Goal: Transaction & Acquisition: Purchase product/service

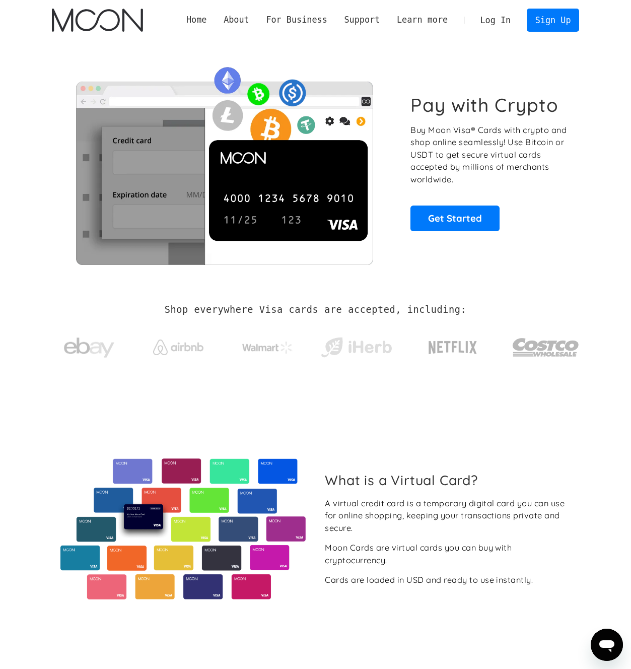
click at [503, 22] on link "Log In" at bounding box center [495, 20] width 47 height 22
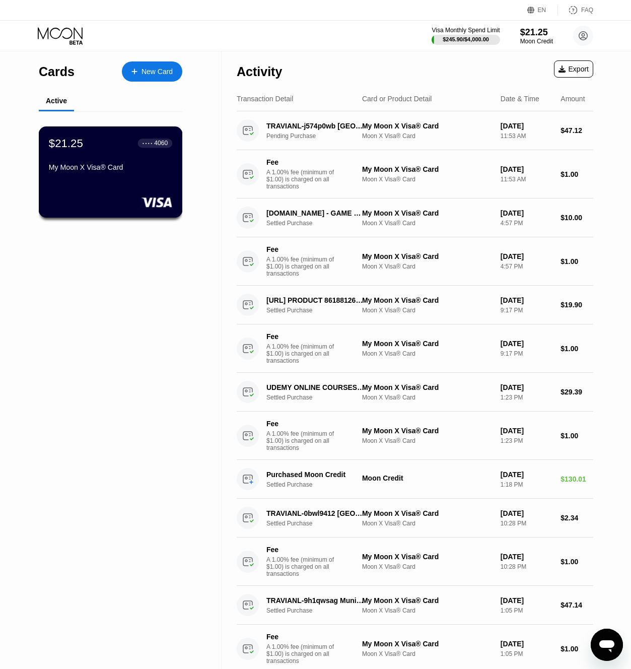
click at [111, 155] on div "$21.25 ● ● ● ● 4060 My Moon X Visa® Card" at bounding box center [110, 155] width 123 height 39
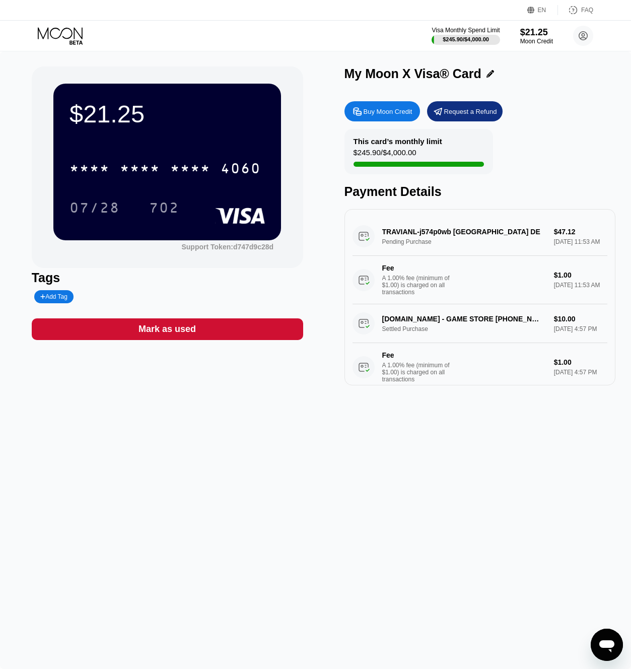
click at [404, 115] on div "Buy Moon Credit" at bounding box center [388, 111] width 49 height 9
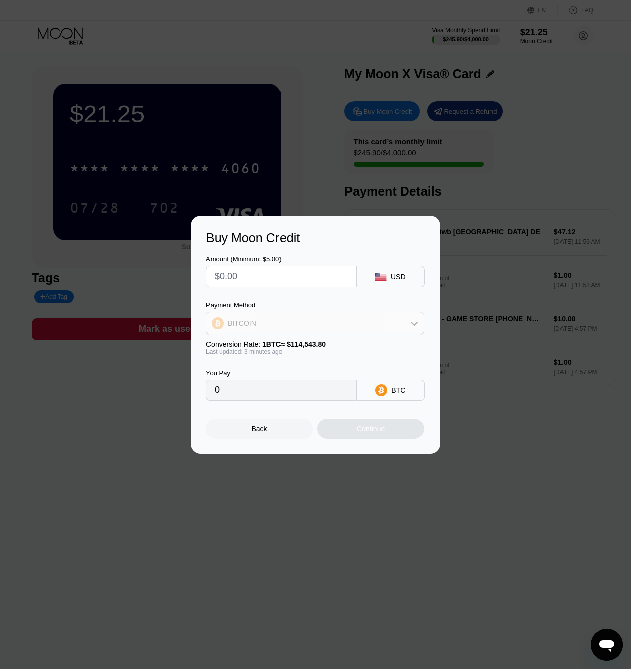
click at [330, 327] on div "BITCOIN" at bounding box center [314, 323] width 217 height 20
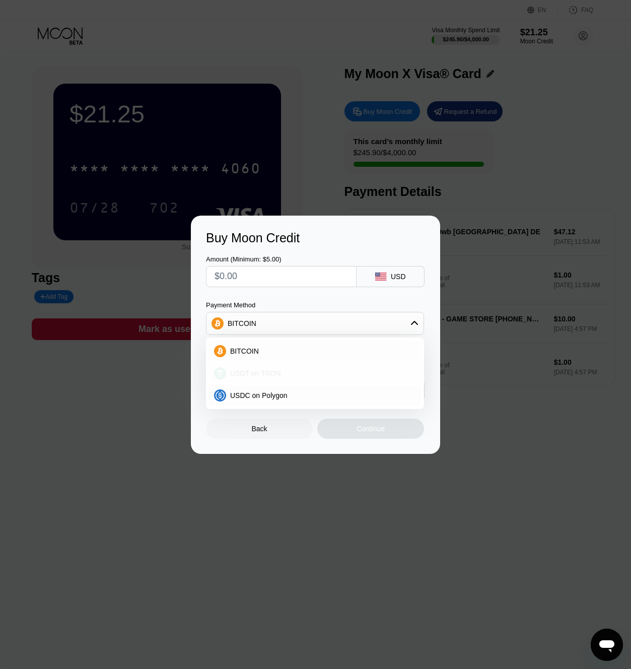
click at [283, 378] on div "USDT on TRON" at bounding box center [315, 373] width 212 height 20
type input "0.00"
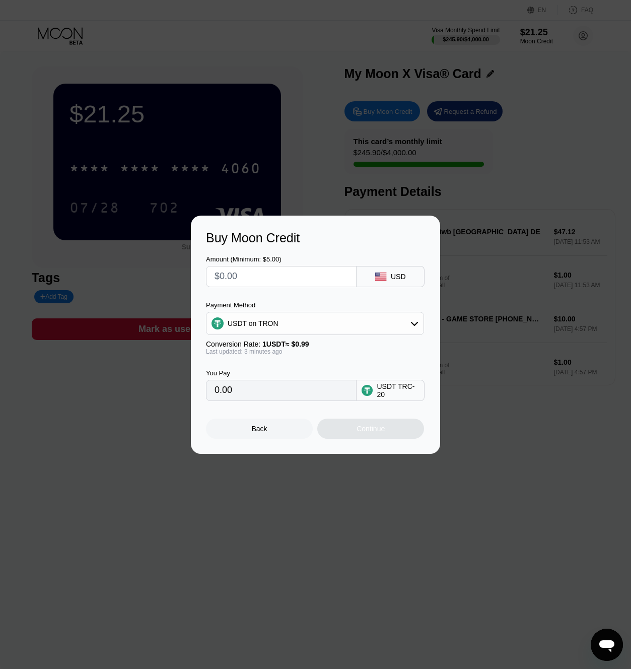
click at [264, 283] on input "text" at bounding box center [280, 276] width 133 height 20
type input "$2"
type input "2.02"
type input "$20"
type input "20.20"
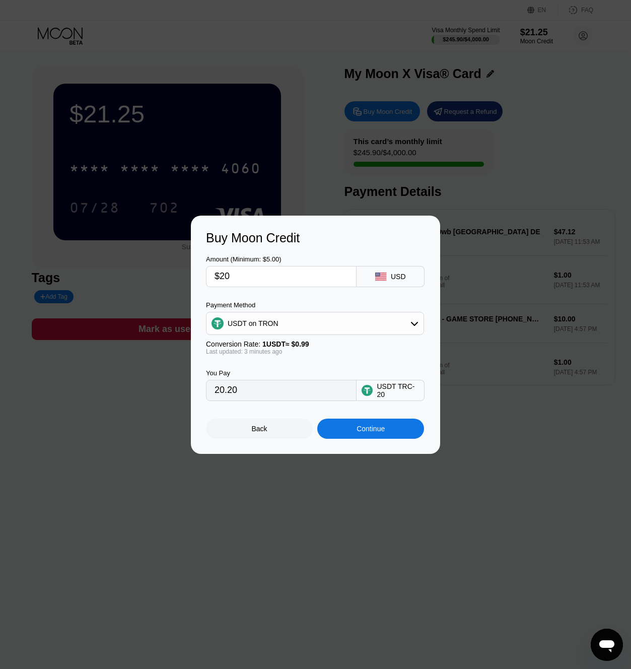
type input "$20"
click at [368, 428] on div "Continue" at bounding box center [370, 428] width 28 height 8
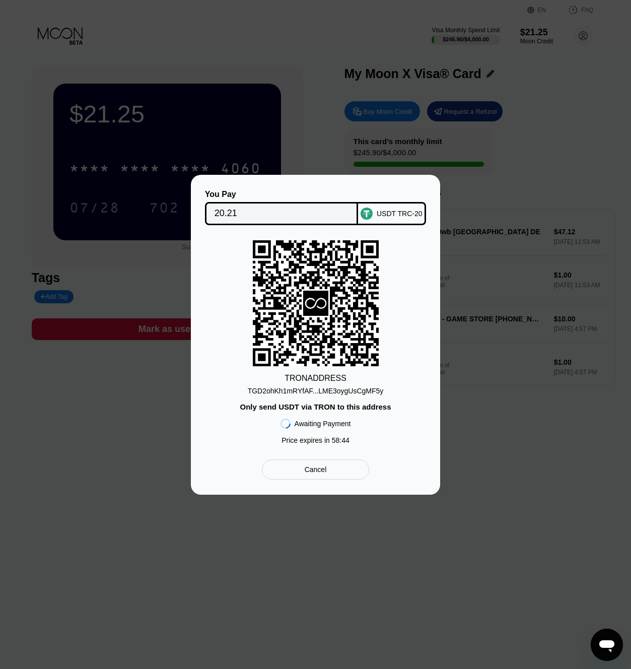
click at [335, 390] on div "TGD2ohKh1mRYfAF...LME3oygUsCgMF5y" at bounding box center [316, 391] width 136 height 8
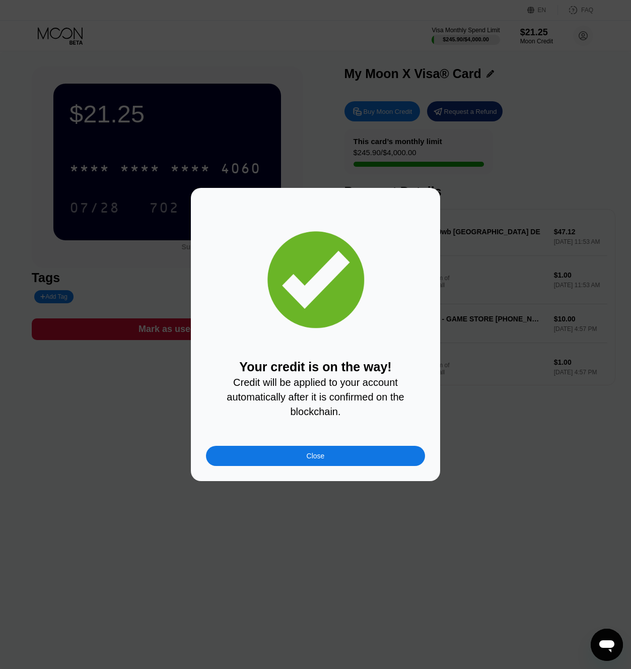
click at [309, 456] on div "Close" at bounding box center [316, 456] width 18 height 8
